Goal: Information Seeking & Learning: Learn about a topic

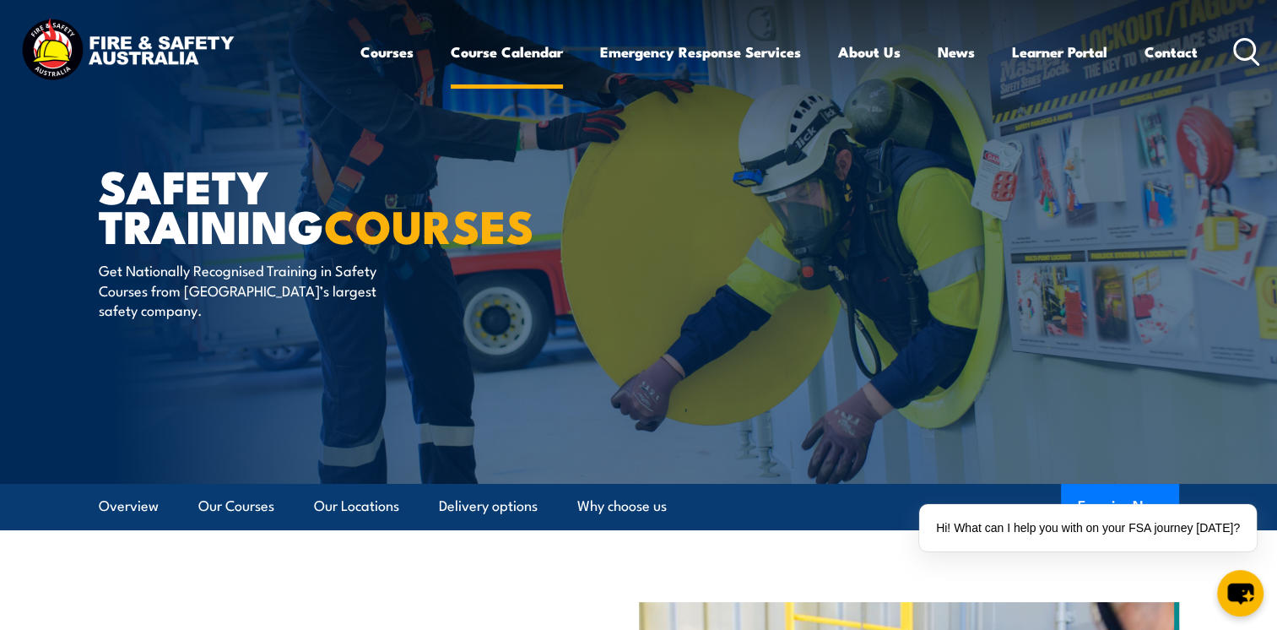
click at [501, 46] on link "Course Calendar" at bounding box center [507, 52] width 112 height 45
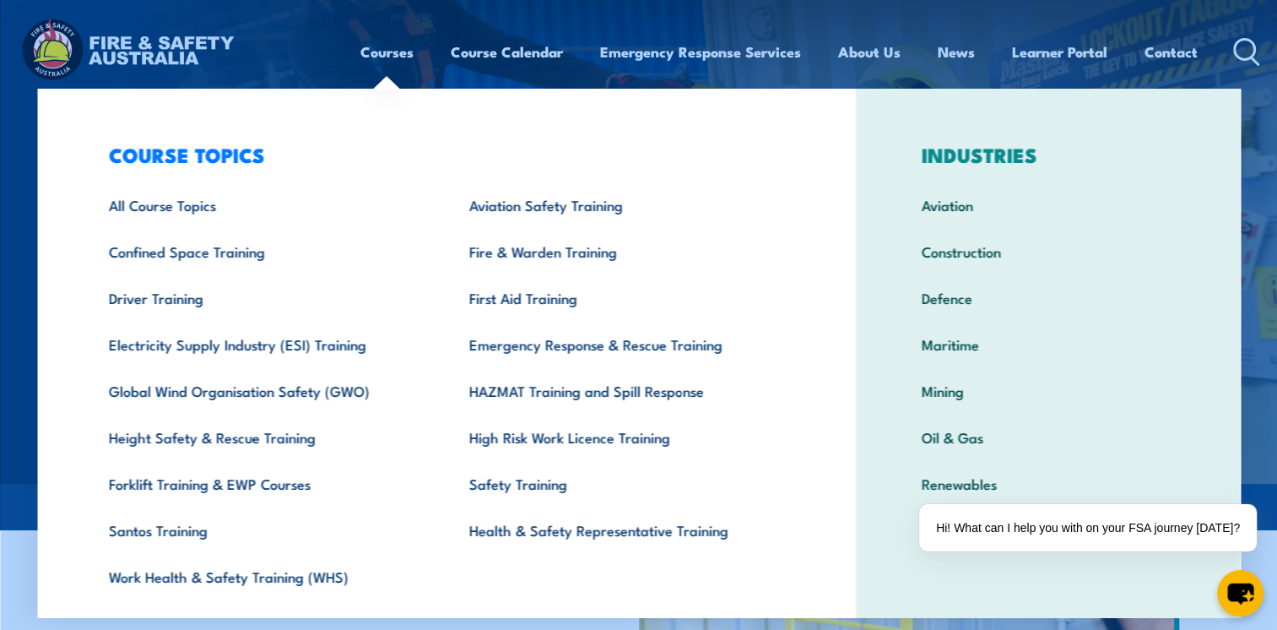
click at [382, 55] on link "Courses" at bounding box center [386, 52] width 53 height 45
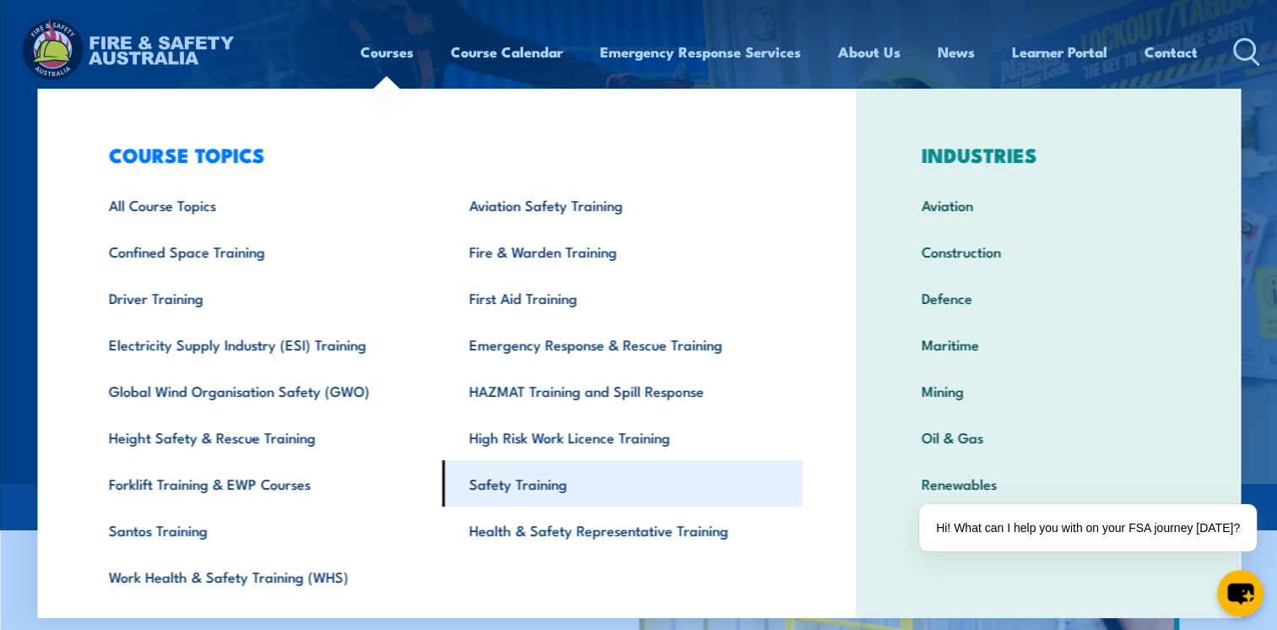
scroll to position [45, 0]
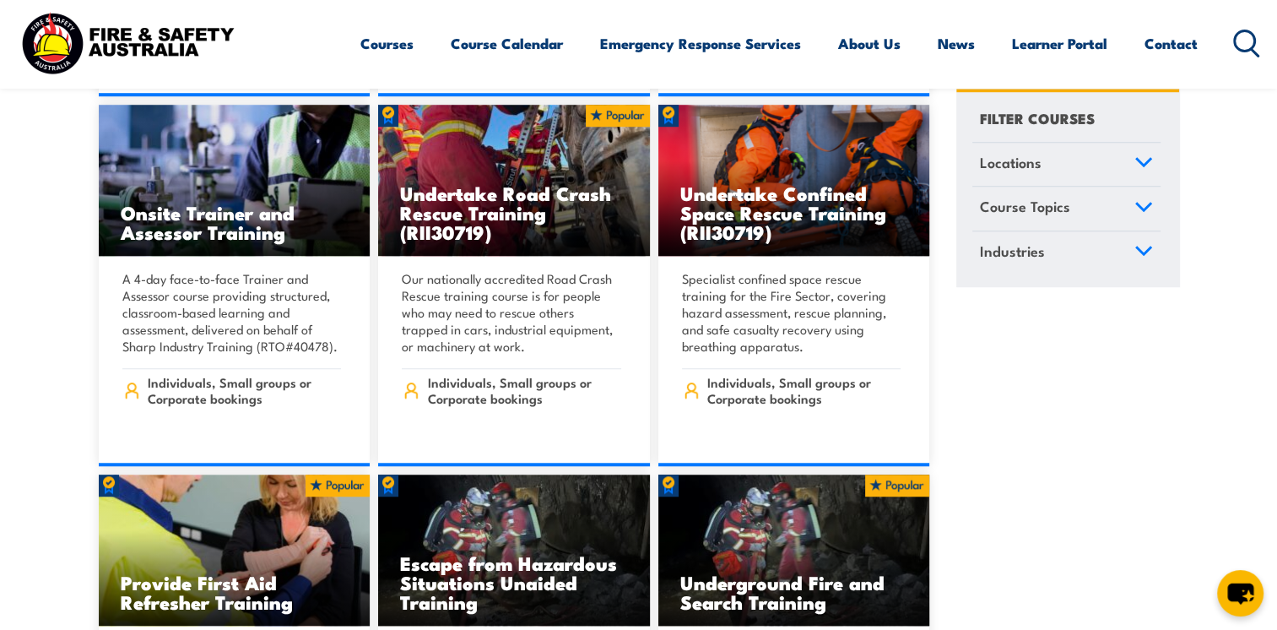
scroll to position [1268, 0]
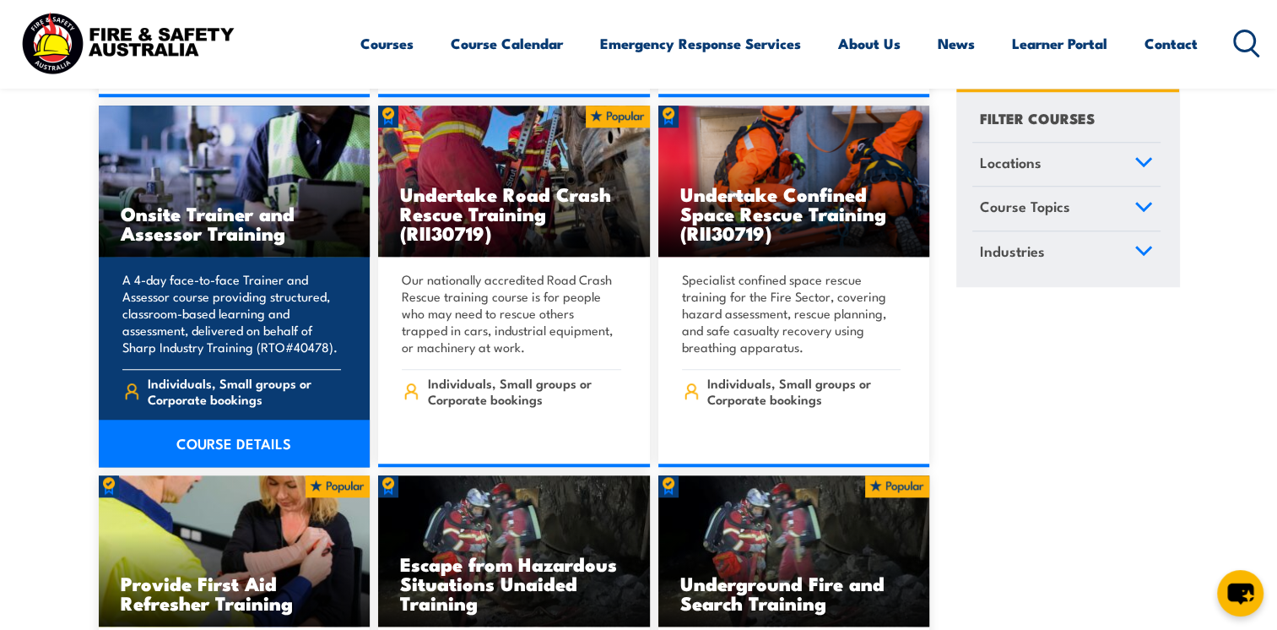
click at [189, 208] on h3 "Onsite Trainer and Assessor Training" at bounding box center [235, 222] width 228 height 39
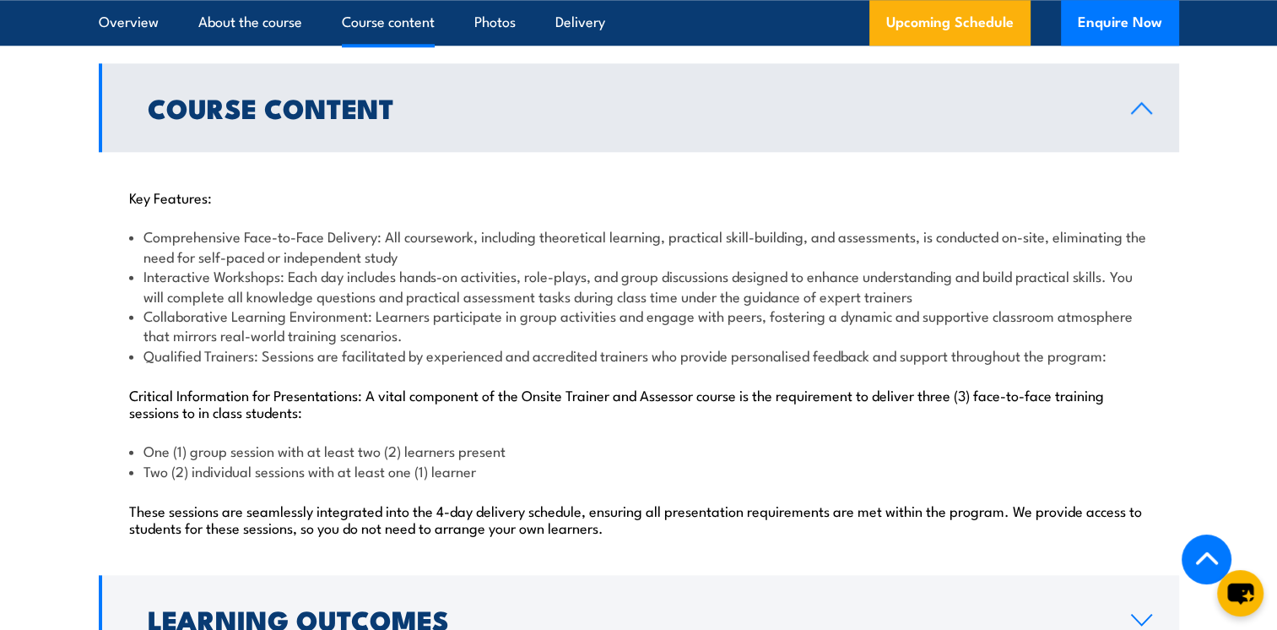
scroll to position [1675, 0]
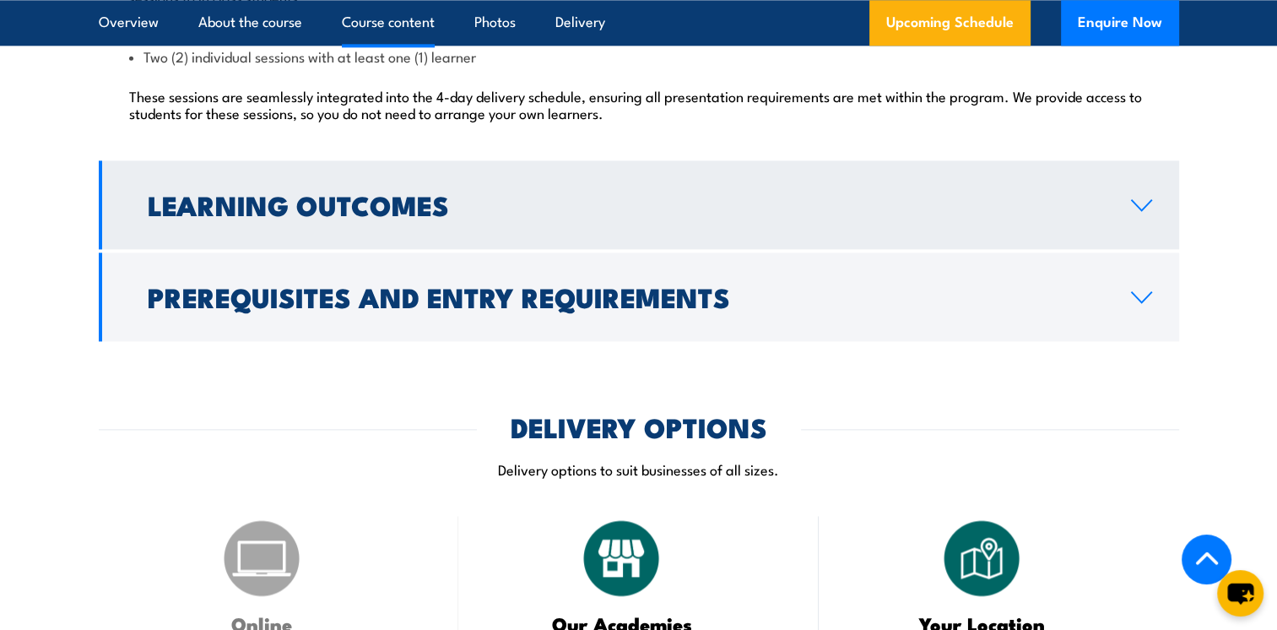
click at [513, 211] on h2 "Learning Outcomes" at bounding box center [626, 204] width 956 height 24
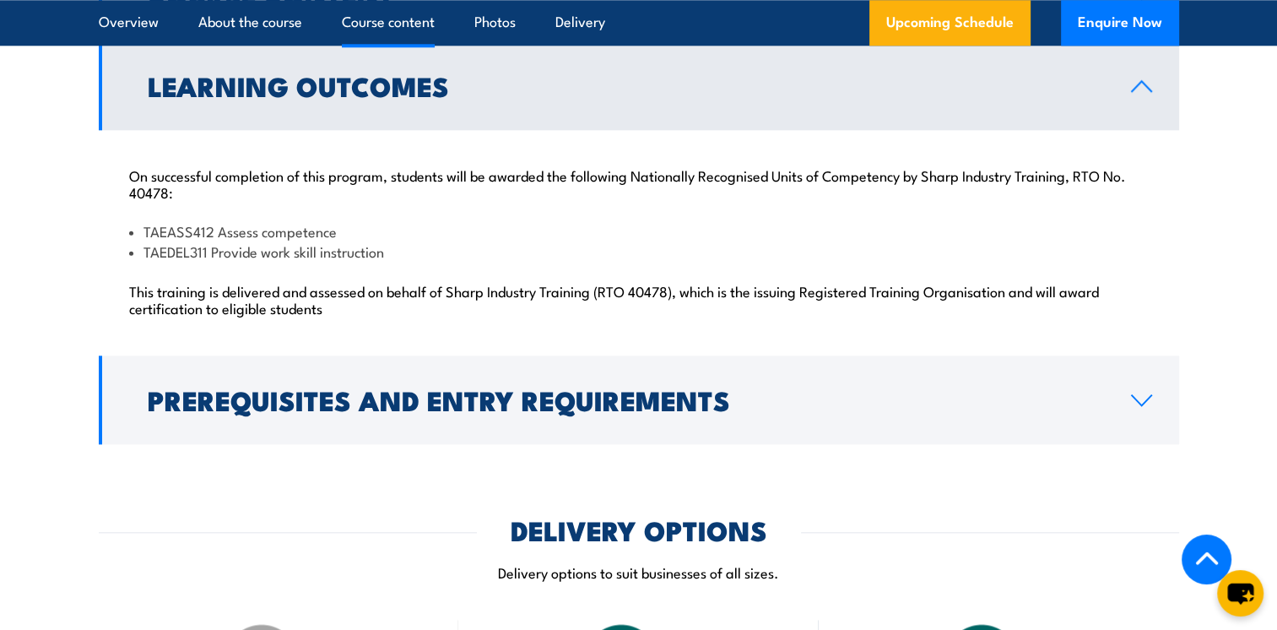
scroll to position [1790, 0]
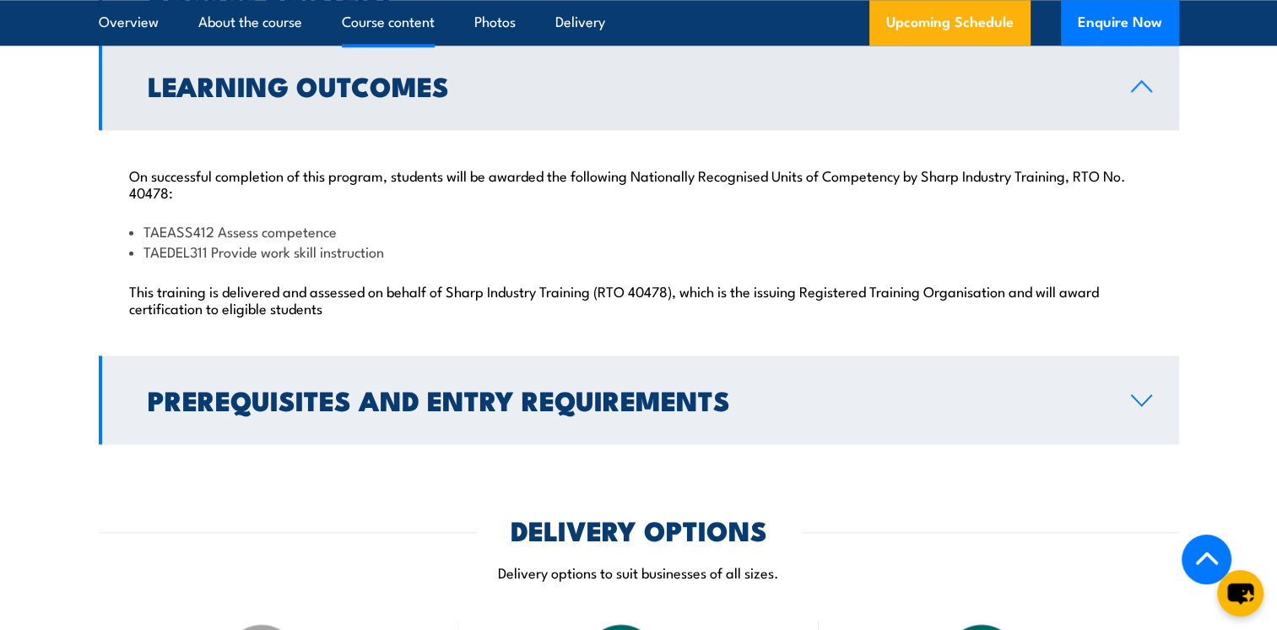
click at [319, 411] on h2 "Prerequisites and Entry Requirements" at bounding box center [626, 399] width 956 height 24
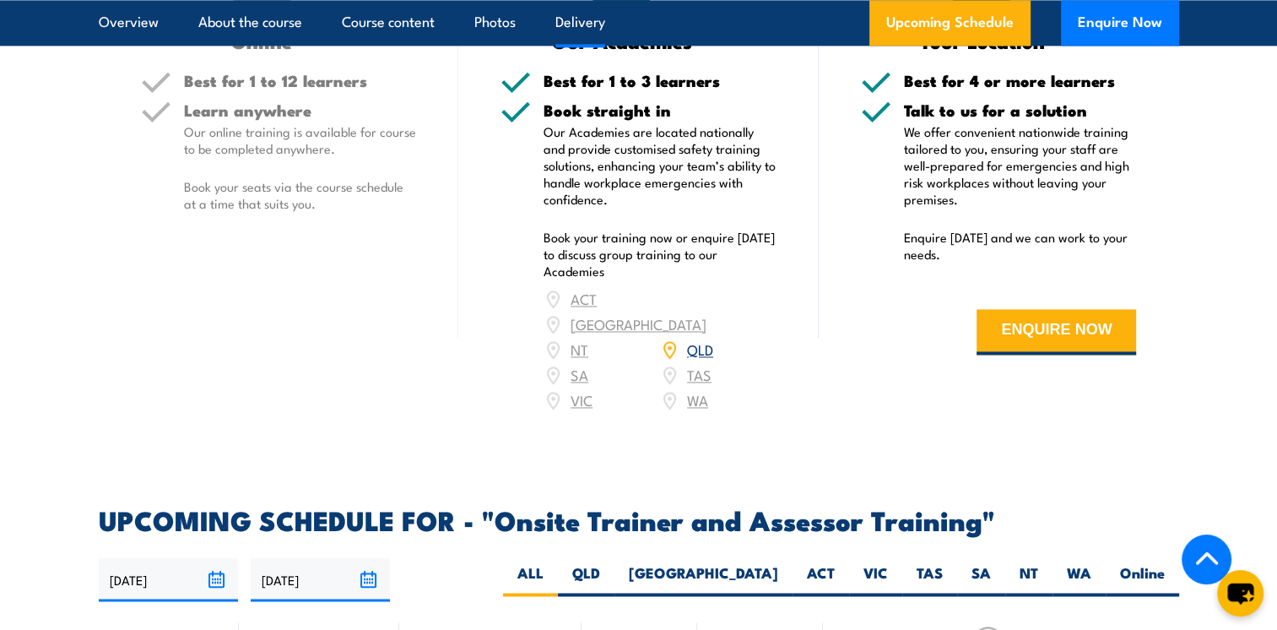
scroll to position [2932, 0]
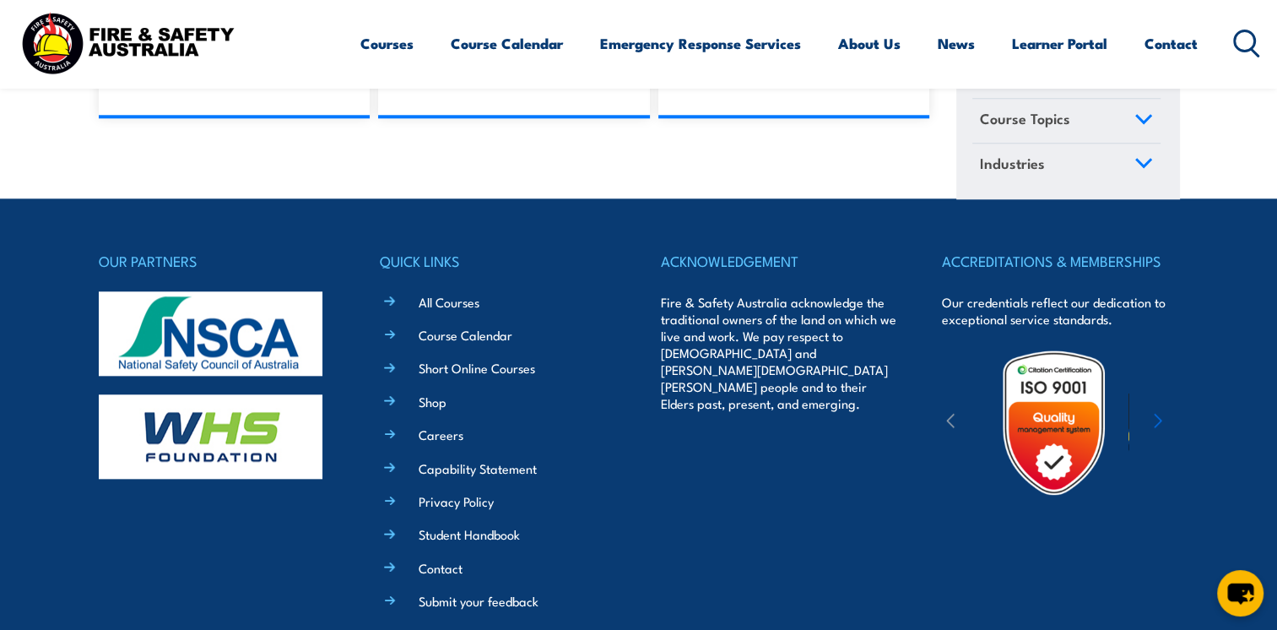
scroll to position [20928, 0]
